Goal: Transaction & Acquisition: Purchase product/service

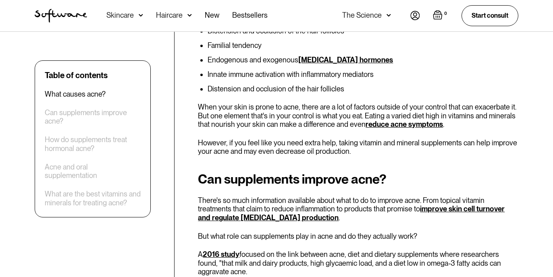
scroll to position [537, 0]
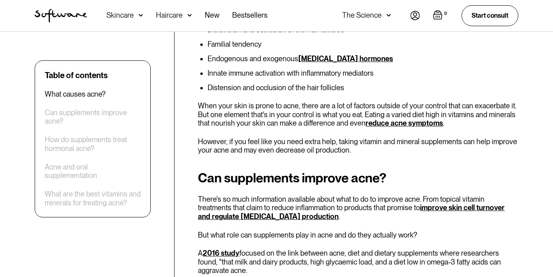
click at [383, 125] on link "reduce acne symptoms" at bounding box center [404, 123] width 77 height 8
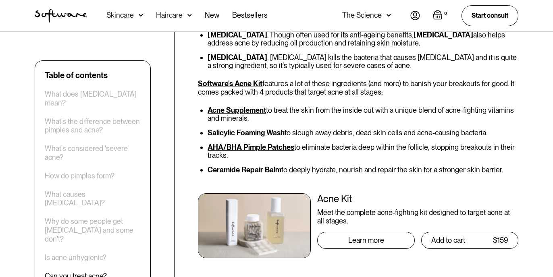
scroll to position [1994, 0]
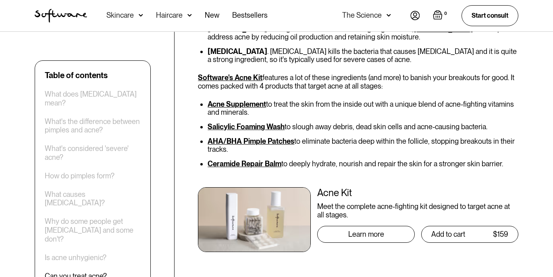
click at [241, 189] on img at bounding box center [254, 219] width 113 height 65
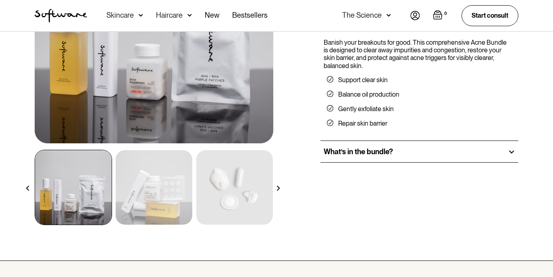
scroll to position [191, 0]
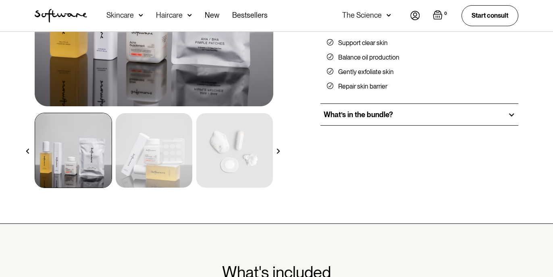
click at [333, 116] on h2 "What’s in the bundle?" at bounding box center [358, 114] width 69 height 9
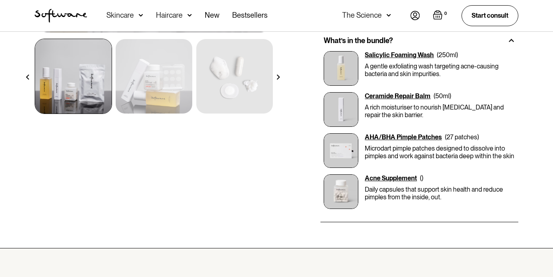
scroll to position [272, 0]
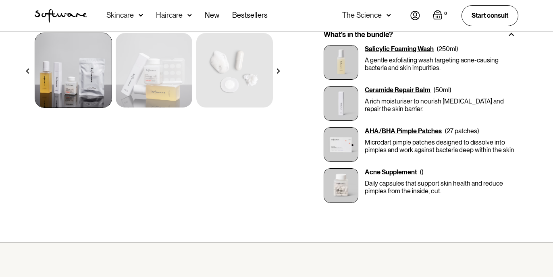
click at [382, 171] on div "Acne Supplement" at bounding box center [391, 172] width 52 height 8
